Goal: Task Accomplishment & Management: Manage account settings

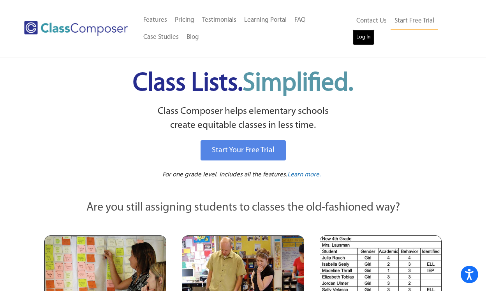
click at [359, 37] on link "Log In" at bounding box center [363, 38] width 22 height 16
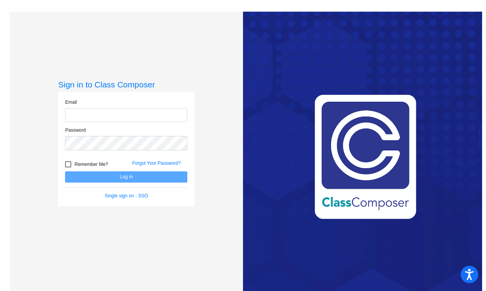
type input "jpaukovitch@hershey.k12.pa.us"
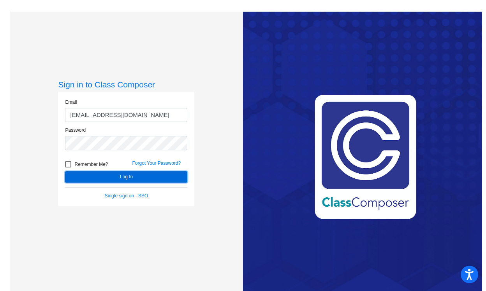
click at [129, 179] on button "Log In" at bounding box center [126, 177] width 122 height 11
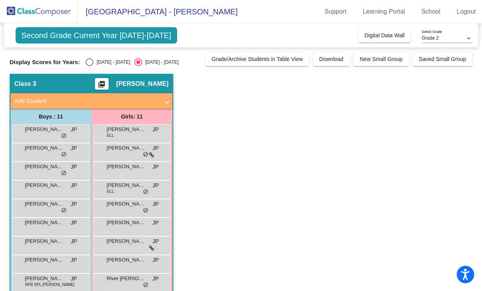
click at [89, 63] on div "Select an option" at bounding box center [90, 62] width 8 height 8
click at [89, 66] on input "2024 - 2025" at bounding box center [89, 66] width 0 height 0
radio input "true"
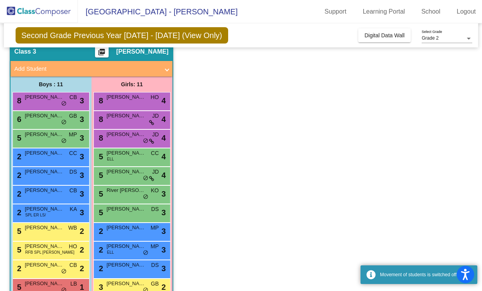
scroll to position [51, 0]
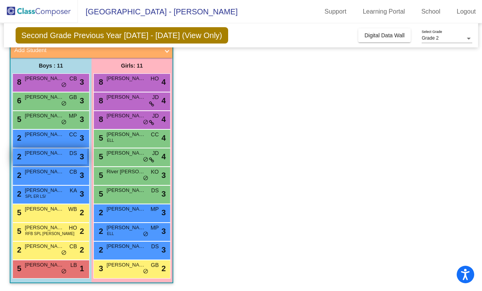
click at [38, 157] on div "2 Rowan Boyer DS lock do_not_disturb_alt 3" at bounding box center [50, 157] width 74 height 16
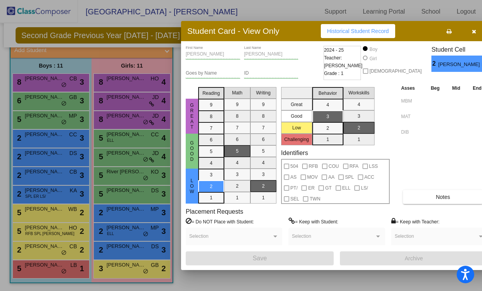
click at [49, 271] on div at bounding box center [241, 145] width 482 height 291
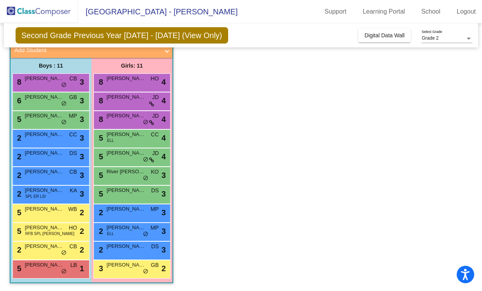
click at [49, 271] on div "5 Matthew Zaklama LB lock do_not_disturb_alt 1" at bounding box center [50, 269] width 74 height 16
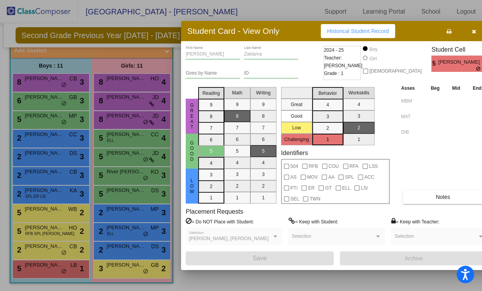
scroll to position [0, 0]
click at [48, 83] on div at bounding box center [241, 145] width 482 height 291
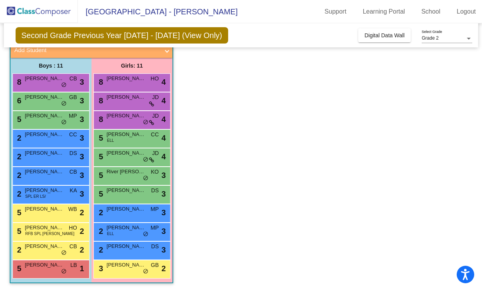
click at [48, 83] on div "8 Charles Wehler CB lock do_not_disturb_alt 3" at bounding box center [50, 82] width 74 height 16
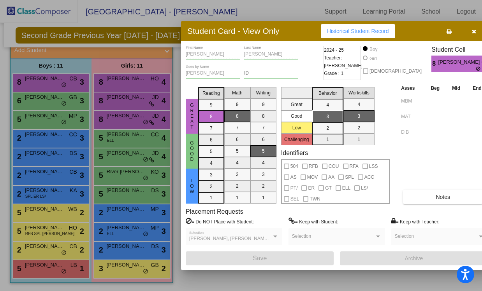
click at [132, 84] on div at bounding box center [241, 145] width 482 height 291
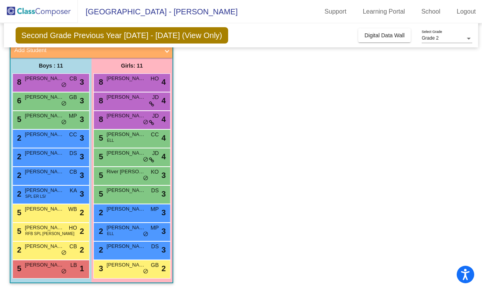
click at [132, 84] on div "8 Ella Waller HO lock do_not_disturb_alt 4" at bounding box center [132, 82] width 74 height 16
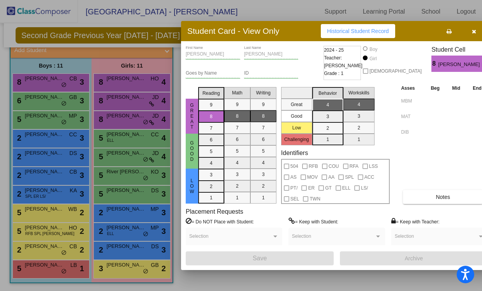
click at [129, 101] on div at bounding box center [241, 145] width 482 height 291
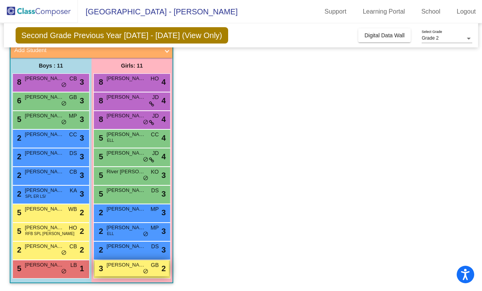
click at [127, 270] on div "3 Cecelia Taylor GB lock do_not_disturb_alt 2" at bounding box center [132, 269] width 74 height 16
